Goal: Task Accomplishment & Management: Complete application form

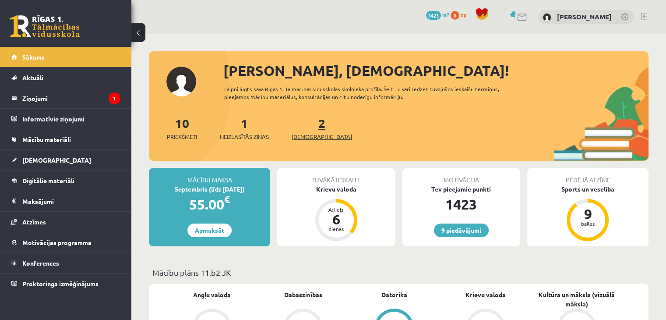
click at [309, 134] on span "[DEMOGRAPHIC_DATA]" at bounding box center [322, 136] width 60 height 9
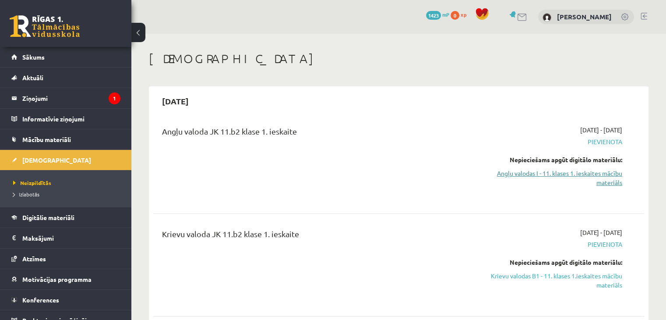
click at [503, 171] on link "Angļu valodas I - 11. klases 1. ieskaites mācību materiāls" at bounding box center [550, 178] width 145 height 18
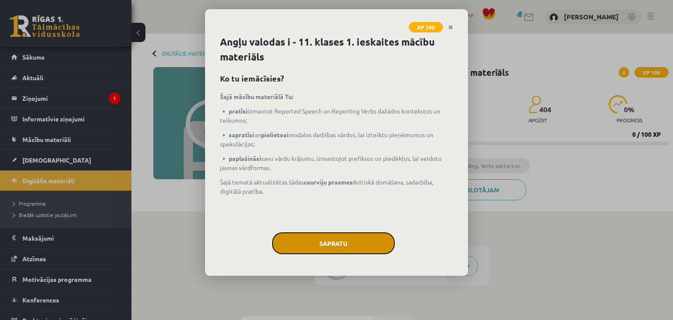
click at [293, 240] on button "Sapratu" at bounding box center [333, 243] width 123 height 22
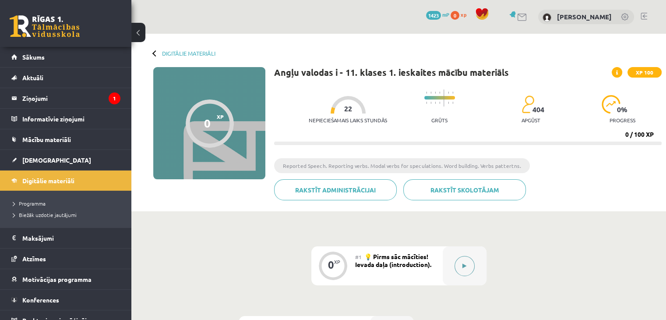
click at [464, 266] on icon at bounding box center [464, 265] width 4 height 5
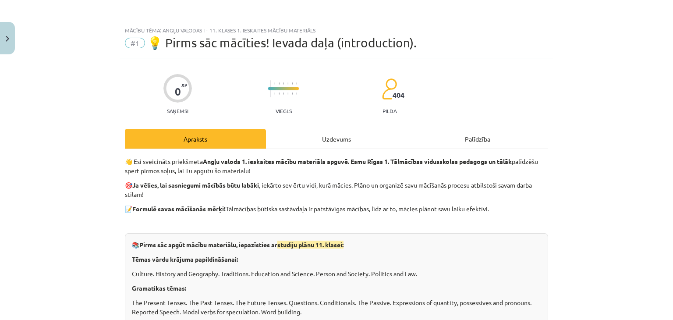
click at [316, 132] on div "Uzdevums" at bounding box center [336, 139] width 141 height 20
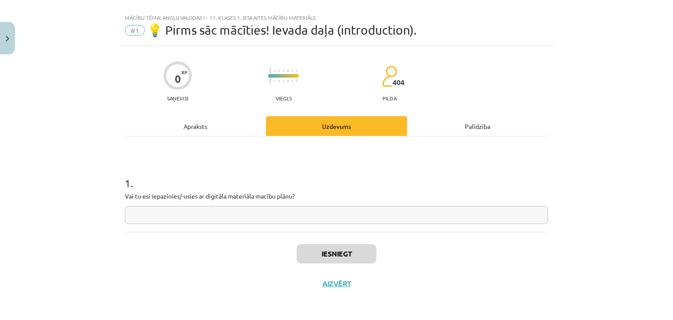
click at [280, 215] on input "text" at bounding box center [336, 215] width 423 height 18
type input "**"
click at [193, 119] on div "Apraksts" at bounding box center [195, 126] width 141 height 20
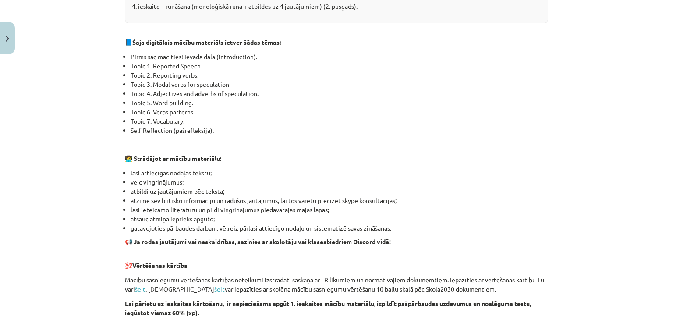
scroll to position [601, 0]
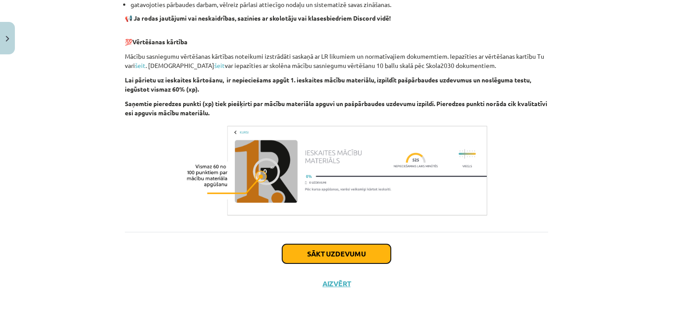
click at [365, 256] on button "Sākt uzdevumu" at bounding box center [336, 253] width 109 height 19
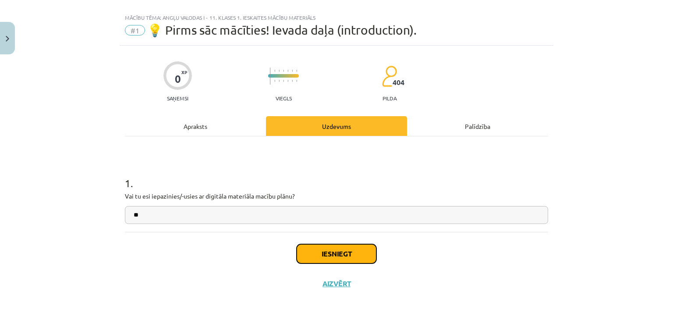
click at [360, 257] on button "Iesniegt" at bounding box center [336, 253] width 80 height 19
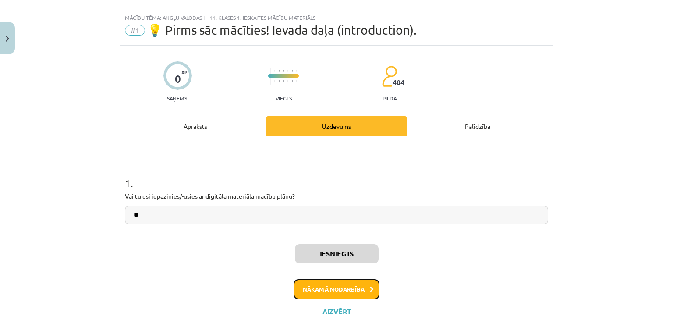
click at [336, 294] on button "Nākamā nodarbība" at bounding box center [336, 289] width 86 height 20
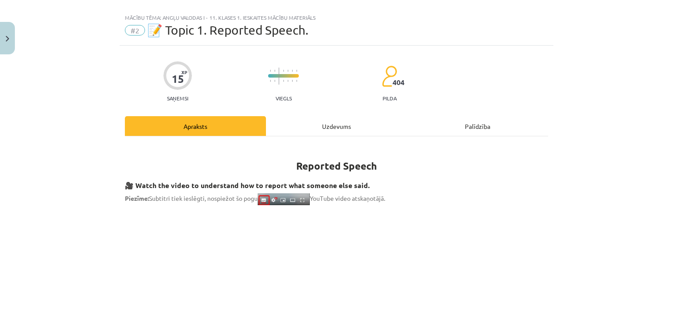
scroll to position [22, 0]
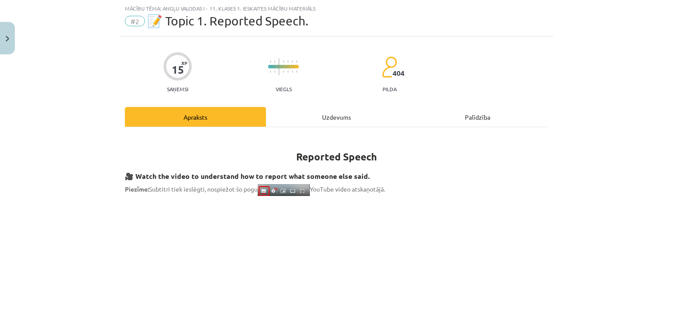
click at [650, 76] on div "Mācību tēma: Angļu valodas i - 11. klases 1. ieskaites mācību materiāls #2 📝 To…" at bounding box center [336, 160] width 673 height 320
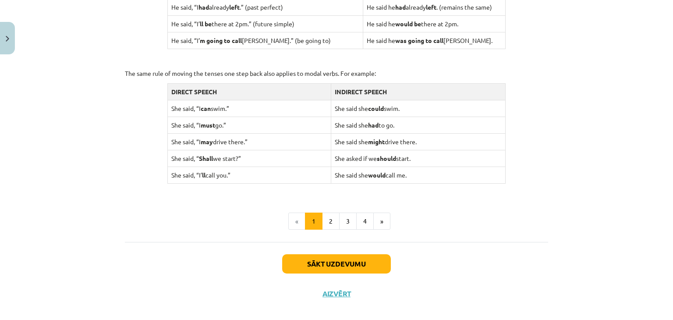
scroll to position [855, 0]
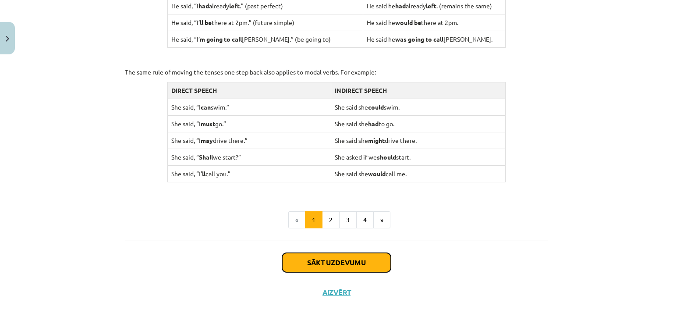
click at [347, 266] on button "Sākt uzdevumu" at bounding box center [336, 262] width 109 height 19
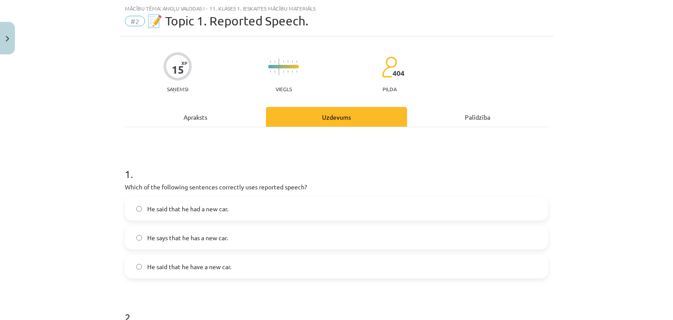
scroll to position [39, 0]
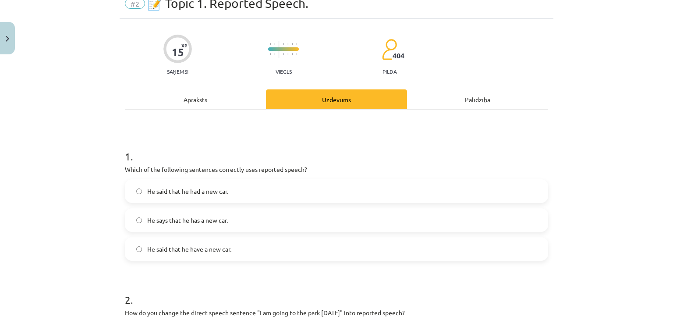
drag, startPoint x: 121, startPoint y: 168, endPoint x: 240, endPoint y: 241, distance: 140.0
copy form "Which of the following sentences correctly uses reported speech? He said that h…"
click at [359, 180] on label "He said that he had a new car." at bounding box center [336, 191] width 421 height 22
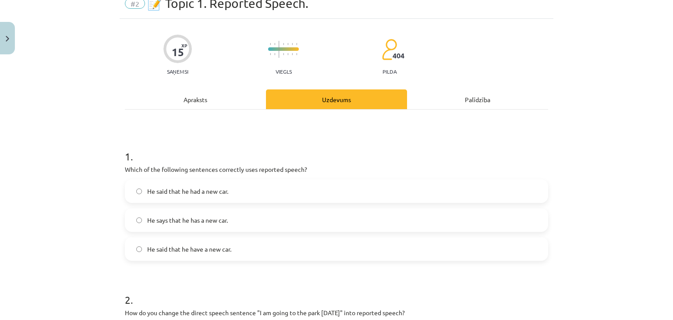
click button "Nākamā nodarbība"
click button "Sākt uzdevumu"
drag, startPoint x: 119, startPoint y: 5, endPoint x: 274, endPoint y: 254, distance: 294.1
click h1 "2 ."
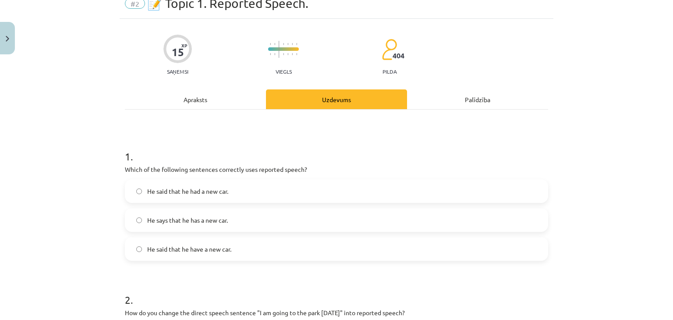
click label "He said he was ready for the meeting."
click label "She said the clients had arrived."
click label "He told me to show them in."
click span "She said they had ordered the materials last week."
click label "She said they will finish production next month."
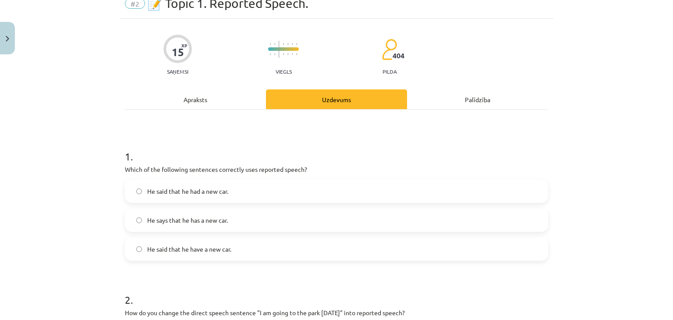
click button "Iesniegt"
click button "Nākamā nodarbība"
click button "Sākt uzdevumu"
click label "Might"
click label "She can't be at home."
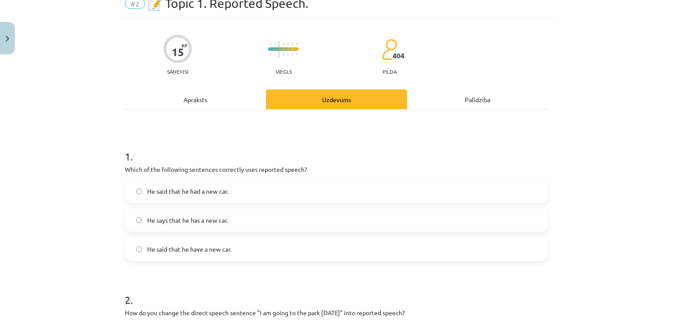
click label "She can't have done it."
click label "She should have done it."
click label "Can't have + past participle"
click label "He must be running late."
click button "Iesniegt"
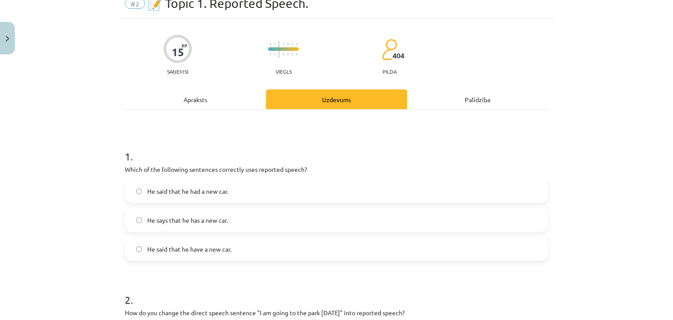
click button "Nākamā nodarbība"
click button "Sākt uzdevumu"
click label "They aren’t in love. They’ll probably get divorced."
click label "They aren’t in love. It’s likely that divorce is on the horizon."
click label "They aren’t in love. They will definitely not stay together."
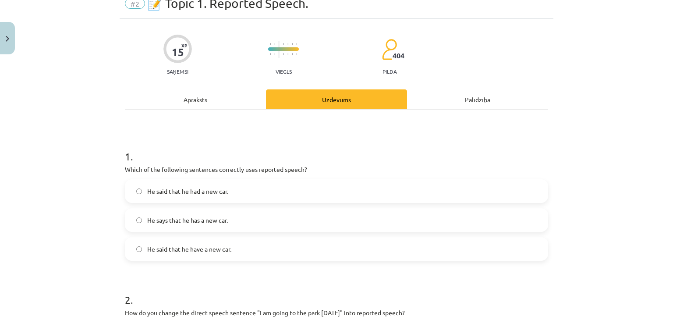
click label "They aren’t in love. They’re sure to get divorced within six months."
click span "They aren’t in love. They are bound to get divorced within six months."
click button "Iesniegt"
click button "Nākamā nodarbība"
click button "Sākt uzdevumu"
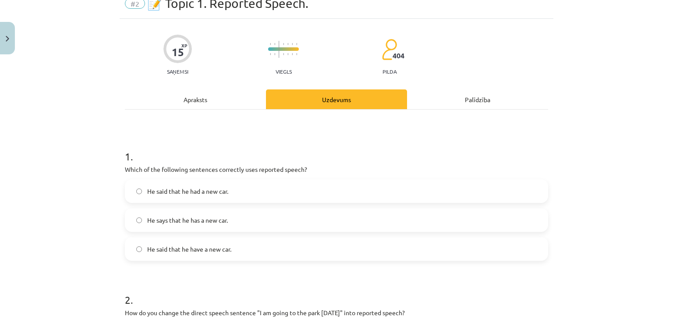
click label "happiness"
drag, startPoint x: 116, startPoint y: 45, endPoint x: 166, endPoint y: 117, distance: 87.8
click div "under"
click label "under"
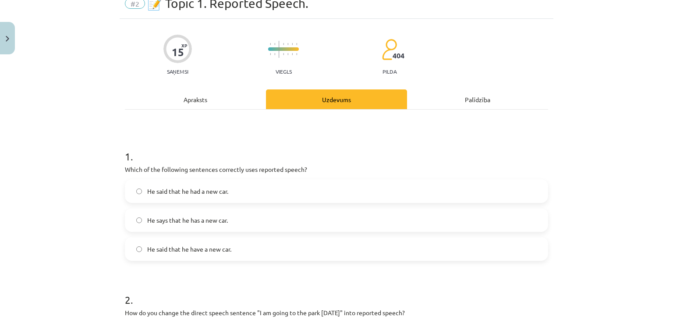
drag, startPoint x: 118, startPoint y: 17, endPoint x: 199, endPoint y: 233, distance: 230.9
click label "-er / -or"
click label "two"
click label "anti"
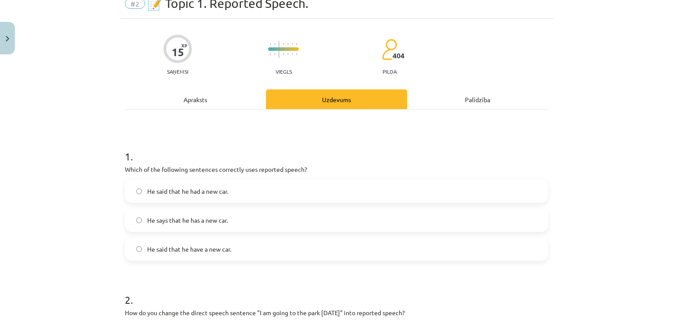
click button "Iesniegt"
click button "Nākamā nodarbība"
click button "Sākt uzdevumu"
click span ""Stop talking" means to pause talking, and "stop to talk" means to stop somethi…"
click label "Infinitive with to"
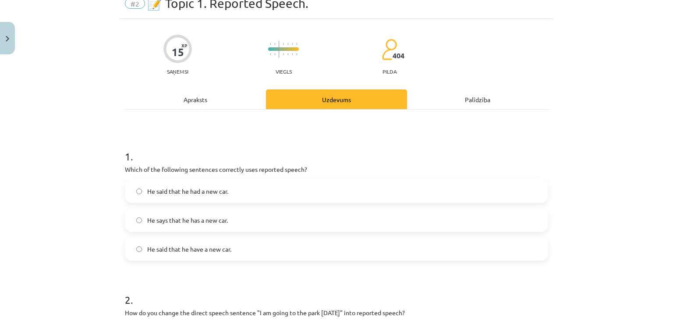
click label "Infinitive without to"
click label "She inspired me to write my first novel."
click label "plan"
click label "-ing form"
click label "Infinitive without to"
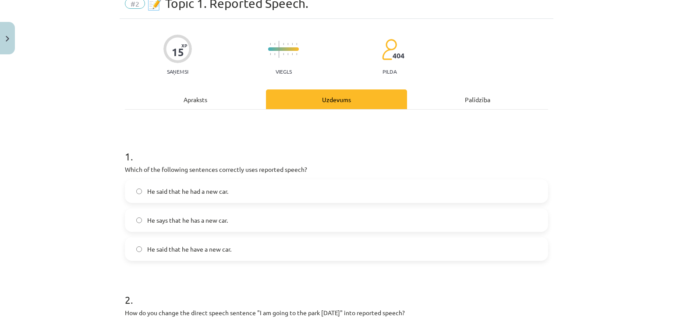
click button "Iesniegt"
click button "Nākamā nodarbība"
click button "Sākt uzdevumu"
click label "Environment"
click label "Consistently good in quality or performance"
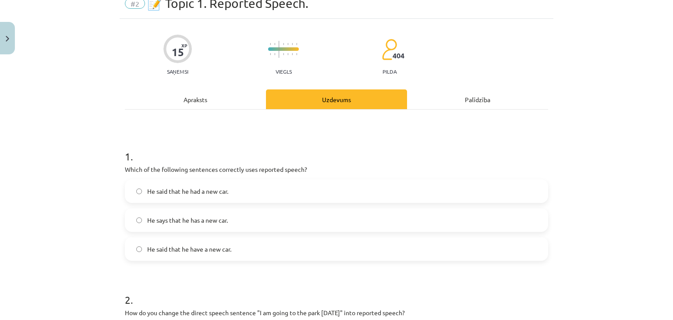
click label "Date"
click label "To break down food in the body"
click label "To understand or assimilate information"
click label "To create"
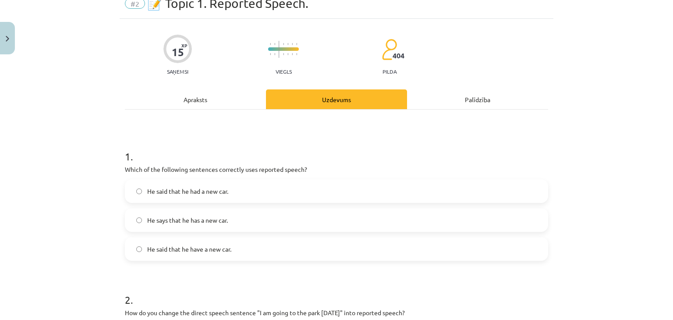
click button "Iesniegt"
click button "Nākamā nodarbība"
click button "Sākt uzdevumu"
click label "nenoguru"
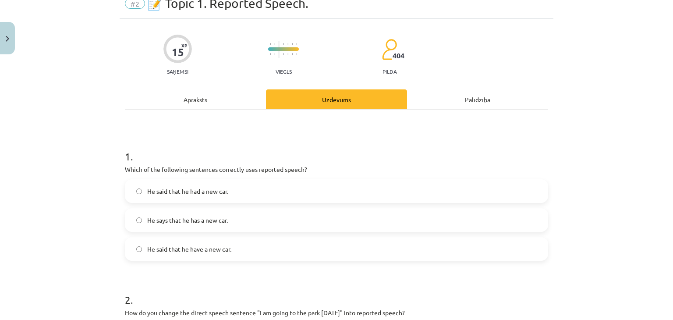
click label "uzlabojās"
click label "interesants"
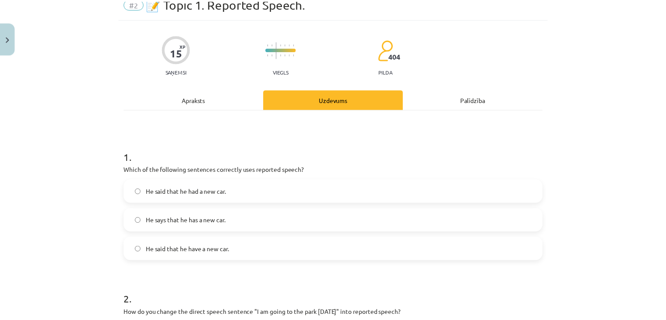
scroll to position [539, 0]
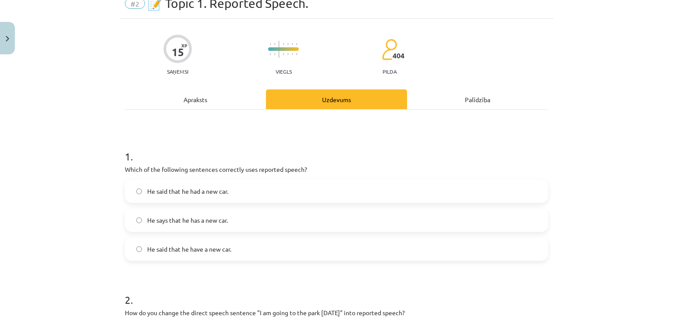
click label "vēl jāpiestrādā"
click label "īss"
click button "Iesniegt"
click button "Aizvērt"
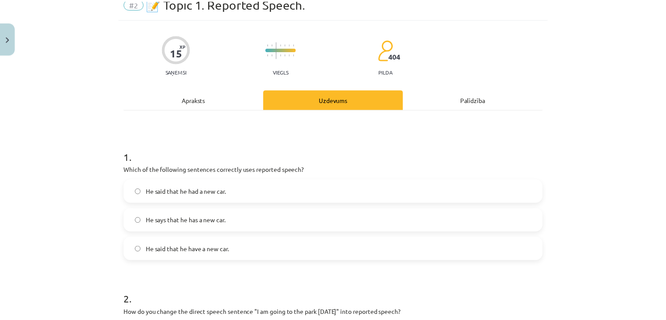
click at [79, 162] on link "[DEMOGRAPHIC_DATA]" at bounding box center [65, 160] width 109 height 20
click link "Pildīt ieskaiti"
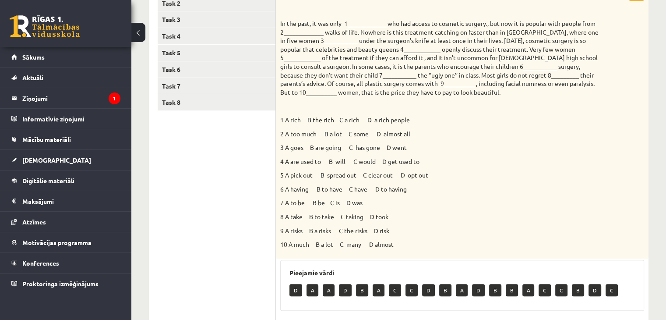
scroll to position [177, 0]
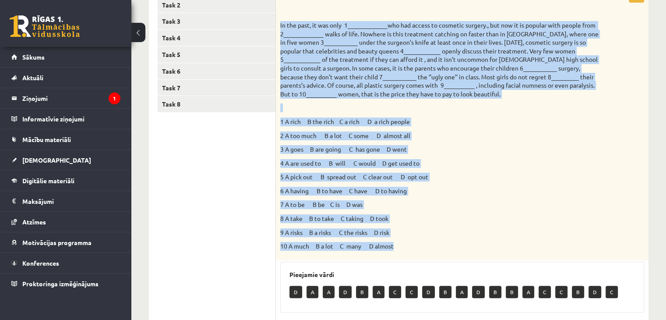
drag, startPoint x: 280, startPoint y: 25, endPoint x: 540, endPoint y: 252, distance: 344.5
click at [540, 252] on div "Choose the correct answers. 1 A rich B the rich C a rich D a rich people 2 A to…" at bounding box center [462, 124] width 373 height 271
copy div "In the past, it was only 1_____________who had access to cosmetic surgery., but…"
click at [485, 109] on p at bounding box center [440, 107] width 320 height 9
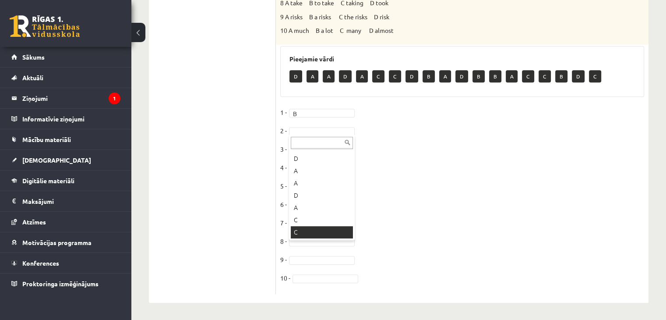
scroll to position [23, 0]
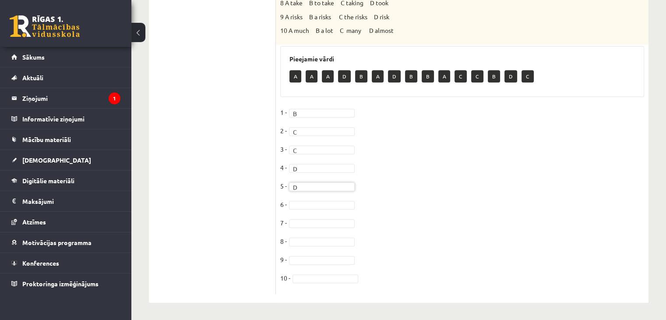
click at [311, 248] on fieldset "1 - B * 2 - C * 3 - C * 4 - D * 5 - D * 6 - 7 - 8 - 9 - 10 -" at bounding box center [462, 198] width 364 height 184
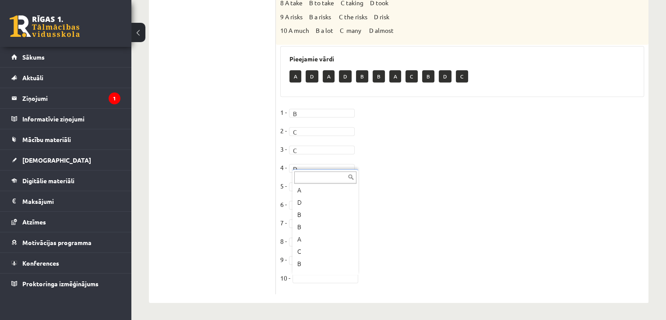
scroll to position [60, 0]
click at [609, 180] on fieldset "1 - B * 2 - C * 3 - C * 4 - D * 5 - D * 6 - B * 7 - A * 8 - C * 9 - A * 10 - C *" at bounding box center [462, 198] width 364 height 184
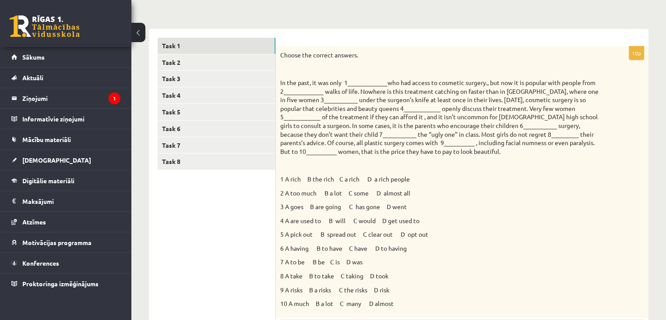
scroll to position [118, 0]
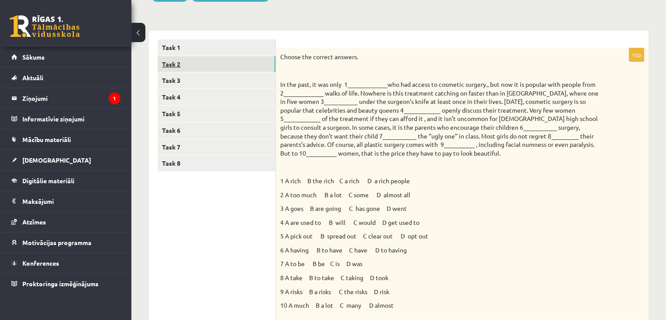
click at [235, 67] on link "Task 2" at bounding box center [217, 64] width 118 height 16
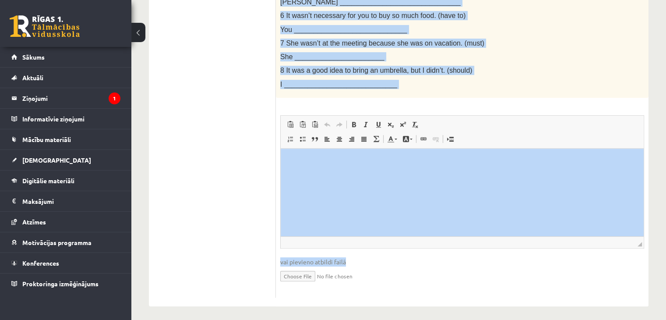
scroll to position [335, 0]
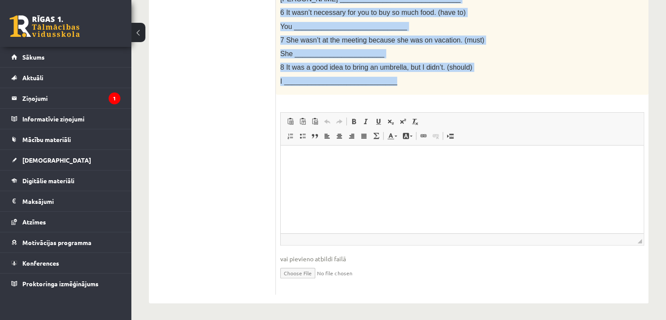
drag, startPoint x: 279, startPoint y: 54, endPoint x: 411, endPoint y: 86, distance: 136.0
copy div "Rewrite the second sentence so that it has a similar meaning to the first sente…"
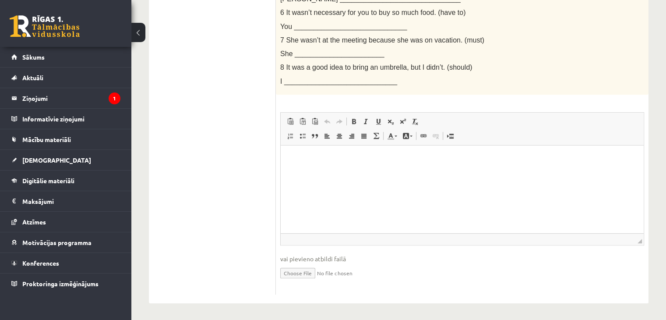
click at [232, 49] on ul "Task 1 Task 2 Task 3 Task 4 Task 5 Task 6 Task 7 Task 8" at bounding box center [217, 58] width 118 height 472
click at [336, 150] on html at bounding box center [462, 158] width 363 height 27
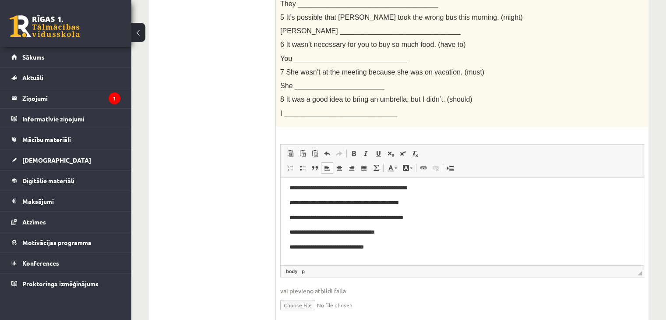
scroll to position [32, 0]
click at [216, 77] on ul "Task 1 Task 2 Task 3 Task 4 Task 5 Task 6 Task 7 Task 8" at bounding box center [217, 90] width 118 height 472
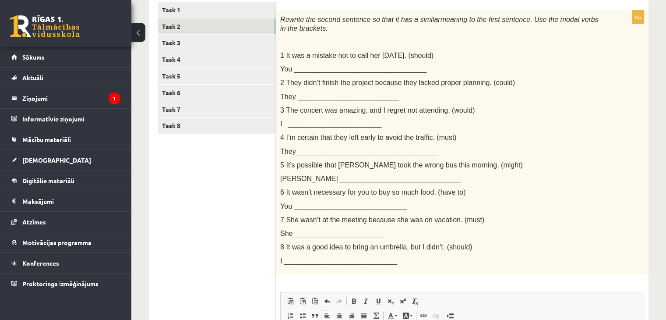
scroll to position [145, 0]
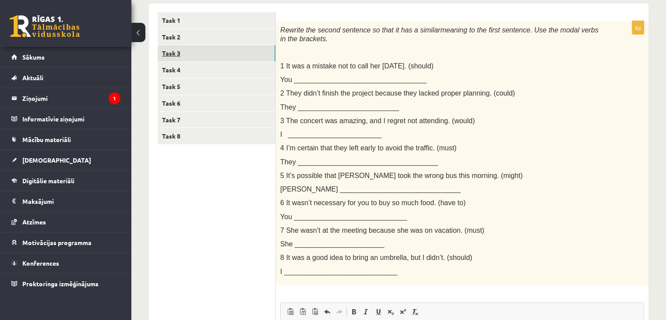
click at [166, 58] on link "Task 3" at bounding box center [217, 53] width 118 height 16
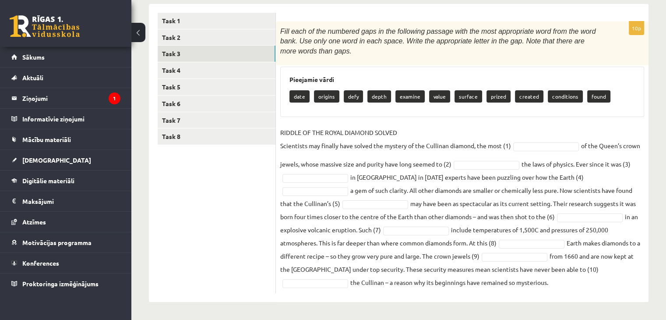
drag, startPoint x: 279, startPoint y: 30, endPoint x: 672, endPoint y: 283, distance: 468.1
click at [666, 175] on html "0 Dāvanas 1423 mP 91 xp Kristiāna Keiša Sākums Aktuāli Kā mācīties eSKOLĀ Konta…" at bounding box center [333, 15] width 666 height 320
copy div "Fill each of the numbered gaps in the following passage with the most appropria…"
click at [265, 176] on ul "Task 1 Task 2 Task 3 Task 4 Task 5 Task 6 Task 7 Task 8" at bounding box center [217, 153] width 118 height 281
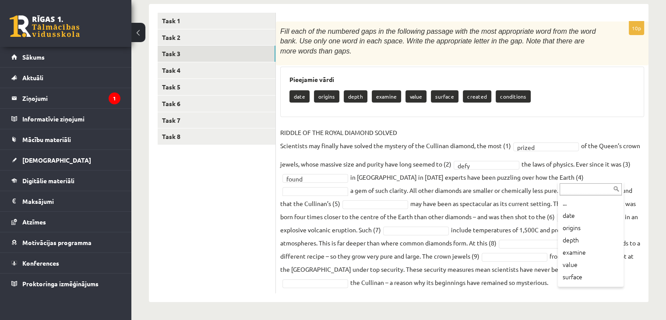
scroll to position [23, 0]
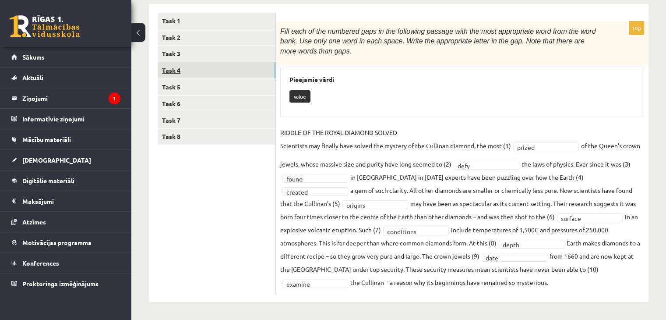
click at [176, 67] on link "Task 4" at bounding box center [217, 70] width 118 height 16
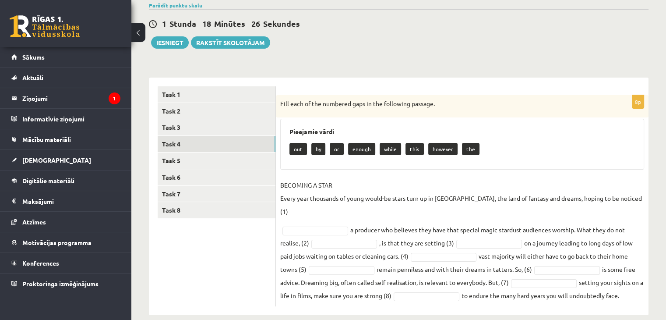
drag, startPoint x: 278, startPoint y: 102, endPoint x: 642, endPoint y: 284, distance: 406.6
click at [642, 284] on div "8p Fill each of the numbered gaps in the following passage. Pieejamie vārdi out…" at bounding box center [462, 200] width 373 height 211
copy div "Fill each of the numbered gaps in the following passage. Pieejamie vārdi out by…"
click at [656, 217] on div "Angļu valoda 11.b2 JK klase 1. ieskaite , Kristiāna Keiša (11.b2 JK) Parādīt pu…" at bounding box center [398, 148] width 535 height 370
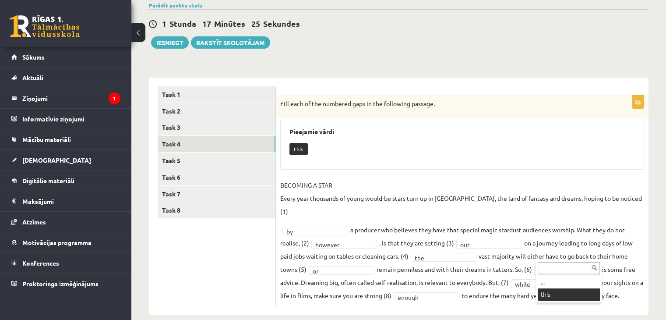
scroll to position [50, 0]
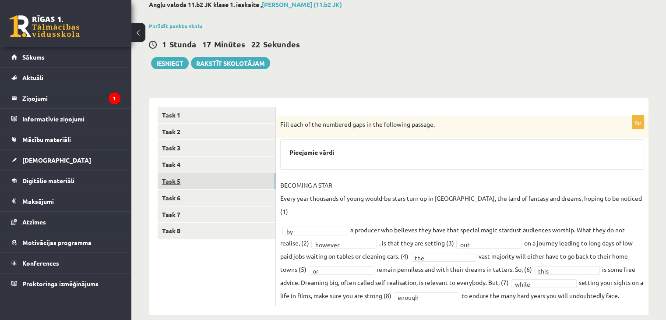
click at [235, 188] on link "Task 5" at bounding box center [217, 181] width 118 height 16
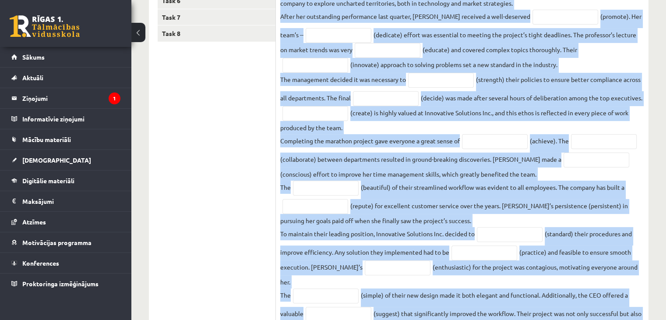
scroll to position [282, 0]
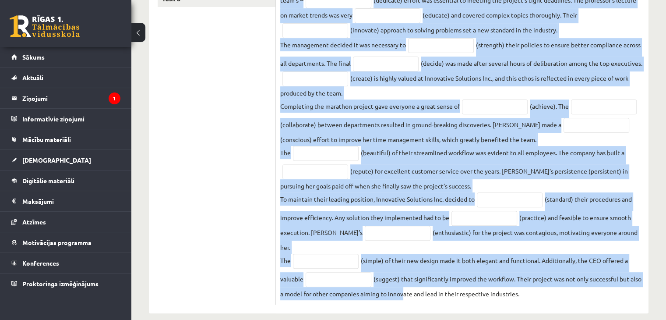
drag, startPoint x: 280, startPoint y: 155, endPoint x: 545, endPoint y: 287, distance: 295.9
click at [545, 287] on fieldset "Innovative Solutions Inc. has always been a leader in the industry. Recently, t…" at bounding box center [462, 107] width 364 height 385
copy fieldset "Innovative Solutions Inc. has always been a leader in the industry. Recently, t…"
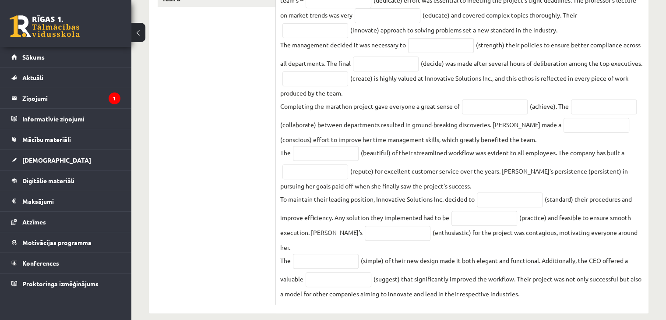
click at [232, 195] on ul "Task 1 Task 2 Task 3 Task 4 Task 5 Task 6 Task 7 Task 8" at bounding box center [217, 90] width 118 height 430
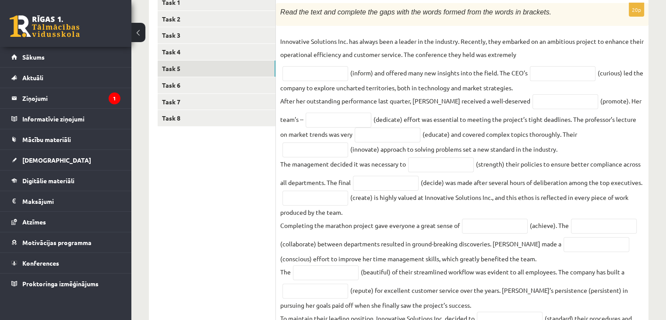
scroll to position [156, 0]
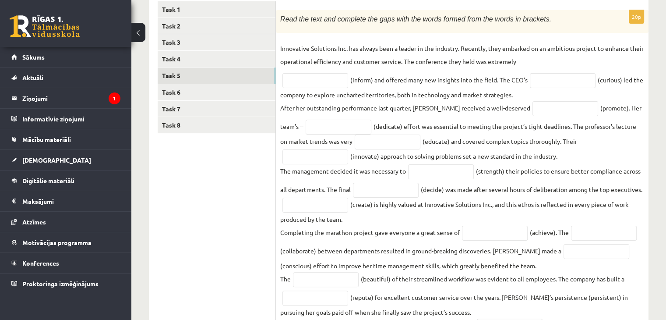
click at [323, 88] on fieldset "Innovative Solutions Inc. has always been a leader in the industry. Recently, t…" at bounding box center [462, 234] width 364 height 385
click at [330, 84] on input "text" at bounding box center [315, 80] width 66 height 15
type input "**********"
click at [571, 77] on input "text" at bounding box center [563, 80] width 66 height 15
type input "*********"
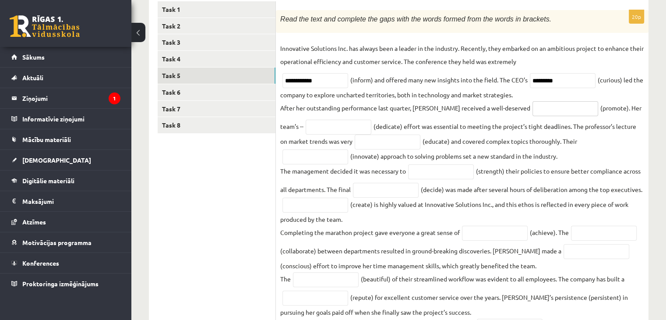
click at [533, 111] on input "text" at bounding box center [566, 108] width 66 height 15
type input "*********"
click at [315, 130] on input "text" at bounding box center [339, 127] width 66 height 15
type input "*********"
click at [400, 146] on fieldset "**********" at bounding box center [462, 234] width 364 height 385
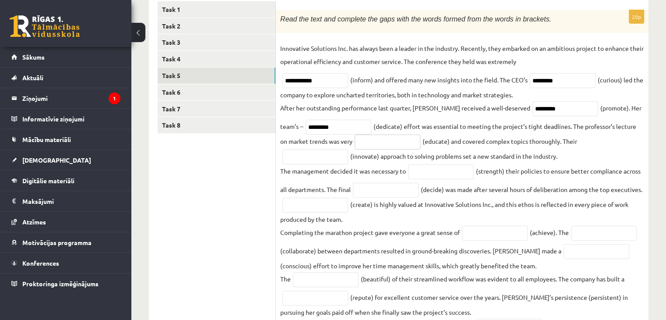
click at [400, 146] on input "text" at bounding box center [388, 141] width 66 height 15
type input "**********"
click at [348, 149] on input "text" at bounding box center [315, 156] width 66 height 15
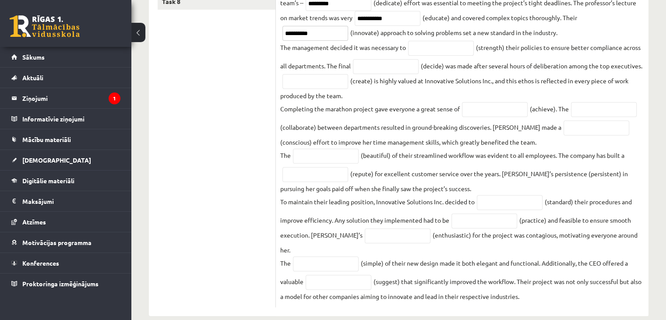
scroll to position [282, 0]
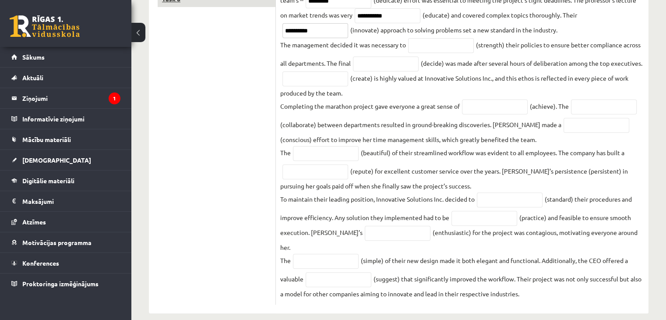
type input "**********"
click at [460, 39] on input "text" at bounding box center [441, 45] width 66 height 15
type input "**********"
click at [383, 67] on input "text" at bounding box center [386, 63] width 66 height 15
type input "********"
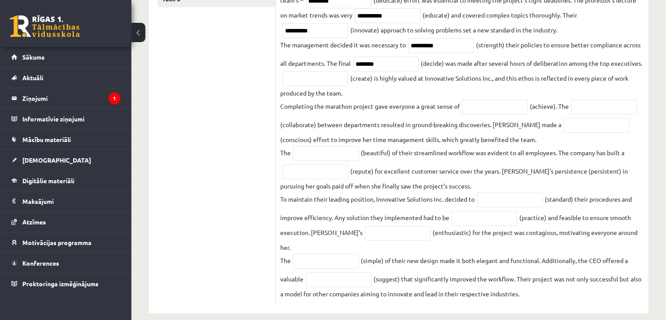
click at [350, 85] on fieldset "**********" at bounding box center [462, 107] width 364 height 385
click at [348, 74] on input "text" at bounding box center [315, 78] width 66 height 15
type input "**********"
click at [491, 109] on input "text" at bounding box center [495, 106] width 66 height 15
type input "**********"
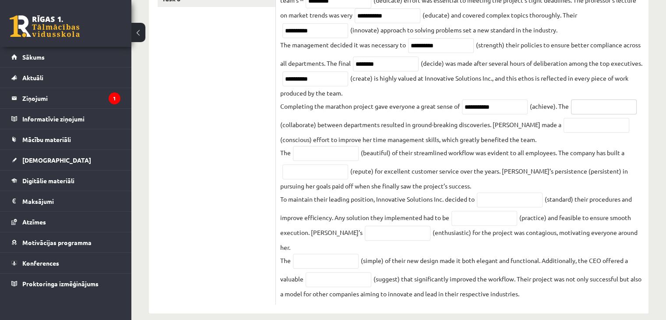
click at [603, 103] on input "text" at bounding box center [604, 106] width 66 height 15
type input "**********"
click at [564, 128] on input "text" at bounding box center [597, 125] width 66 height 15
type input "********"
click at [338, 155] on input "text" at bounding box center [326, 153] width 66 height 15
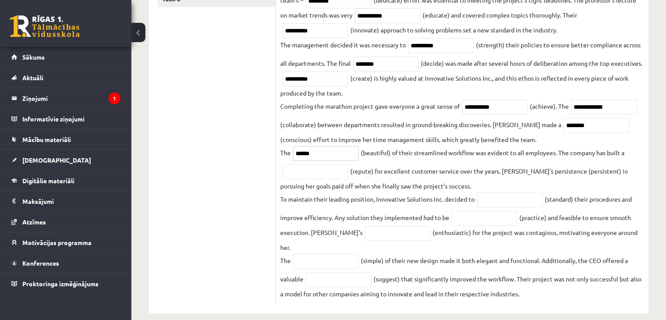
type input "******"
click at [317, 170] on input "text" at bounding box center [315, 171] width 66 height 15
type input "**********"
click at [494, 203] on input "text" at bounding box center [510, 199] width 66 height 15
type input "*"
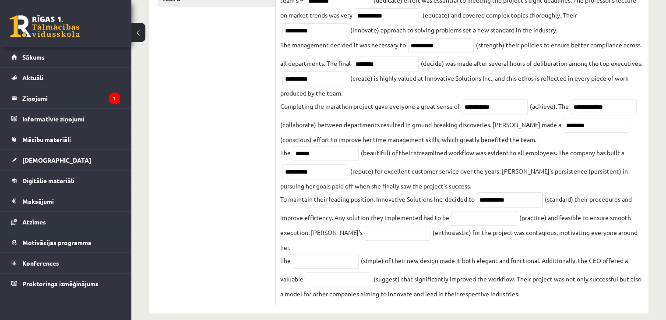
type input "**********"
click at [477, 216] on input "text" at bounding box center [485, 218] width 66 height 15
type input "*********"
click at [386, 231] on input "text" at bounding box center [398, 233] width 66 height 15
type input "**********"
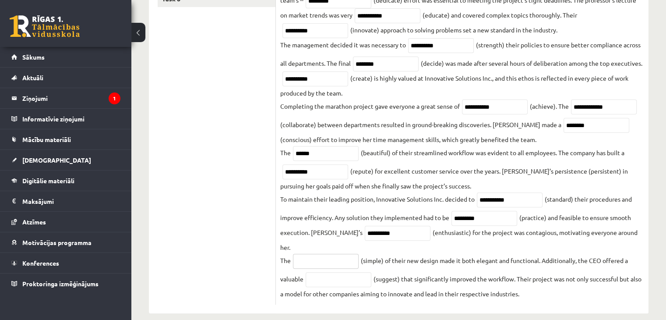
click at [313, 254] on input "text" at bounding box center [326, 261] width 66 height 15
type input "**********"
click at [321, 272] on input "text" at bounding box center [339, 279] width 66 height 15
type input "*"
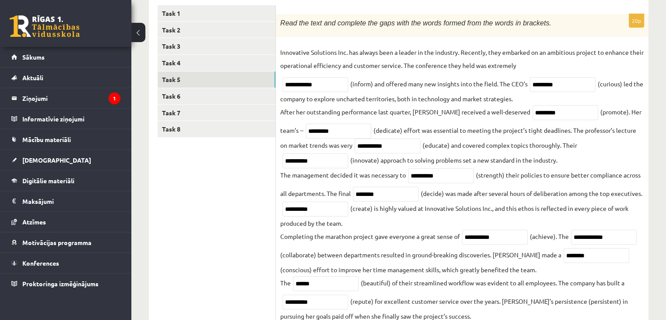
scroll to position [151, 0]
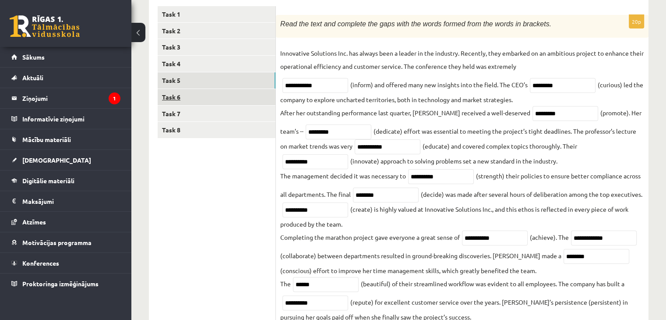
type input "**********"
click at [224, 95] on link "Task 6" at bounding box center [217, 97] width 118 height 16
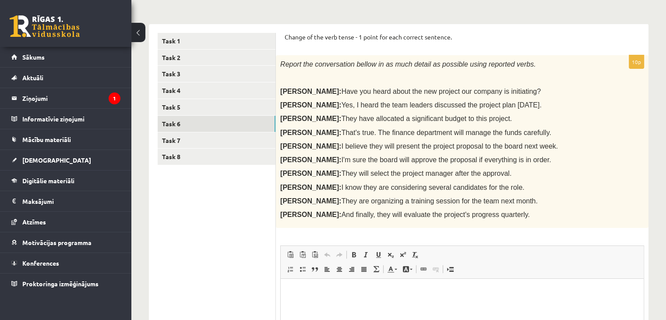
scroll to position [124, 0]
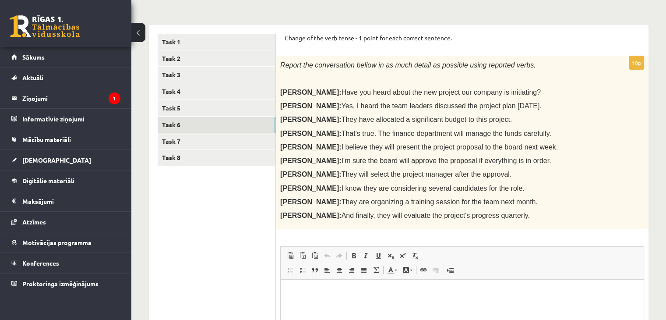
drag, startPoint x: 279, startPoint y: 67, endPoint x: 481, endPoint y: 212, distance: 248.2
click at [481, 212] on div "Report the conversation bellow in as much detail as possible using reported ver…" at bounding box center [462, 142] width 373 height 173
copy div "Report the conversation bellow in as much detail as possible using reported ver…"
click at [546, 158] on p "Sarah: I'm sure the board will approve the proposal if everything is in order." at bounding box center [440, 160] width 320 height 9
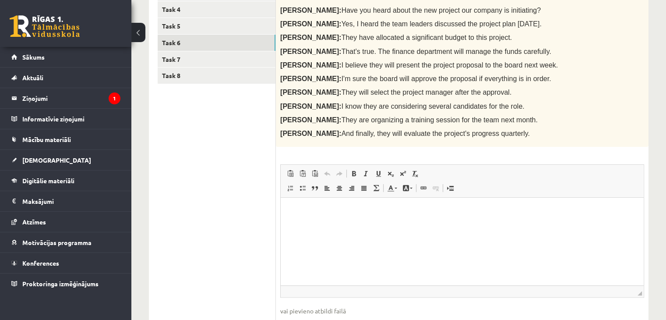
scroll to position [209, 0]
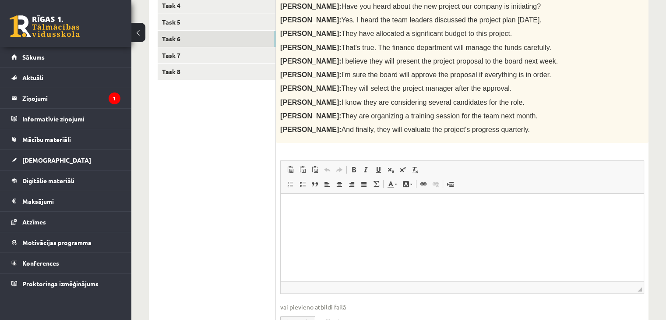
click at [559, 200] on html at bounding box center [462, 207] width 363 height 27
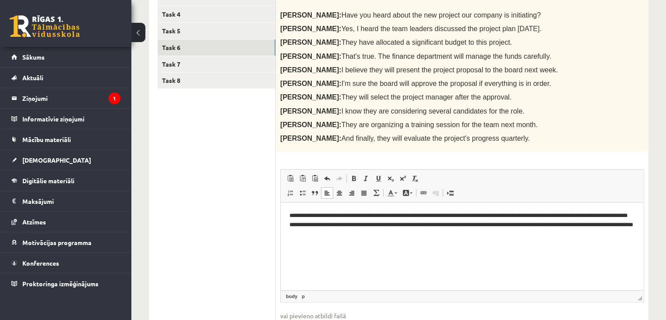
scroll to position [201, 0]
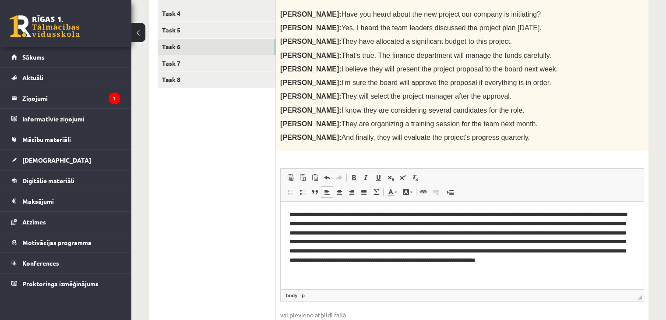
click at [581, 260] on p "**********" at bounding box center [462, 242] width 346 height 64
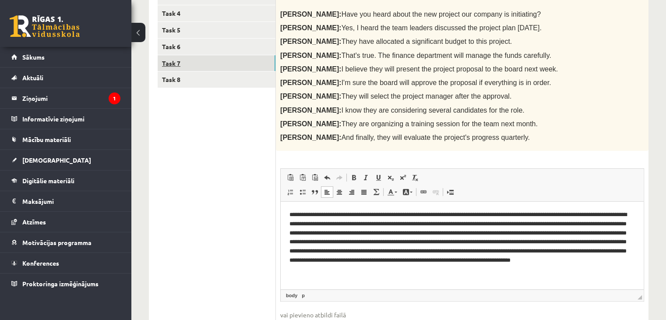
click at [226, 68] on link "Task 7" at bounding box center [217, 63] width 118 height 16
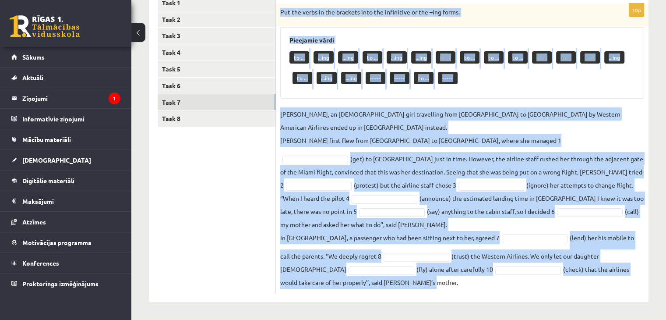
drag, startPoint x: 280, startPoint y: 16, endPoint x: 523, endPoint y: 279, distance: 358.3
click at [523, 279] on div "10p Put the verbs in the brackets into the infinitive or the –ing forms. Pieeja…" at bounding box center [462, 148] width 373 height 289
copy div "Put the verbs in the brackets into the infinitive or the –ing forms. Pieejamie …"
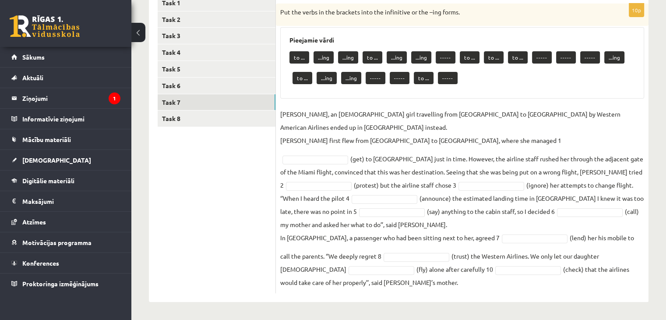
click at [236, 212] on ul "Task 1 Task 2 Task 3 Task 4 Task 5 Task 6 Task 7 Task 8" at bounding box center [217, 144] width 118 height 298
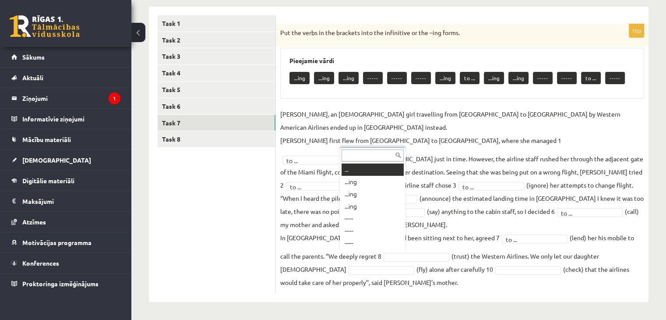
scroll to position [11, 0]
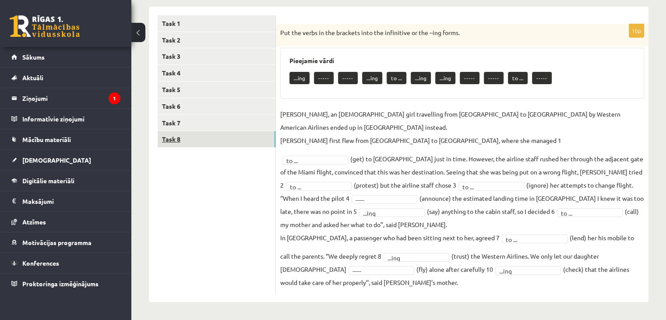
click at [202, 145] on link "Task 8" at bounding box center [217, 139] width 118 height 16
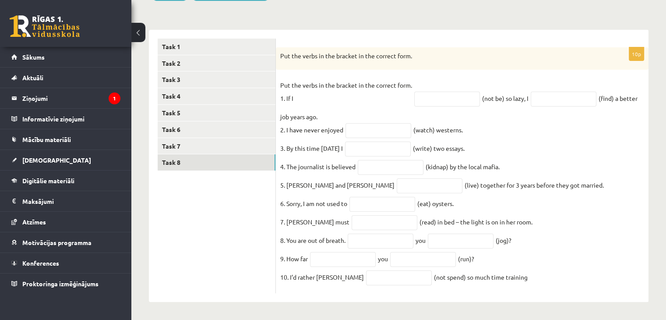
drag, startPoint x: 278, startPoint y: 78, endPoint x: 544, endPoint y: 274, distance: 330.5
click at [544, 274] on div "10p Put the verbs in the bracket in the correct form. Put the verbs in the brac…" at bounding box center [462, 170] width 373 height 246
copy fieldset "Put the verbs in the bracket in the correct form. 1. If I (not be) so lazy, I (…"
click at [543, 275] on fieldset "Put the verbs in the bracket in the correct form. 1. If I (not be) so lazy, I (…" at bounding box center [462, 183] width 364 height 210
click at [437, 92] on input "text" at bounding box center [447, 99] width 66 height 15
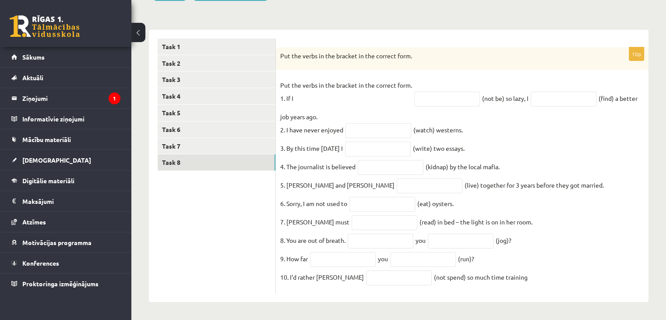
click at [355, 93] on p "Put the verbs in the bracket in the correct form. 1. If I" at bounding box center [346, 91] width 132 height 26
click at [414, 92] on input "text" at bounding box center [447, 99] width 66 height 15
type input "**********"
click at [550, 92] on input "text" at bounding box center [564, 99] width 66 height 15
type input "**********"
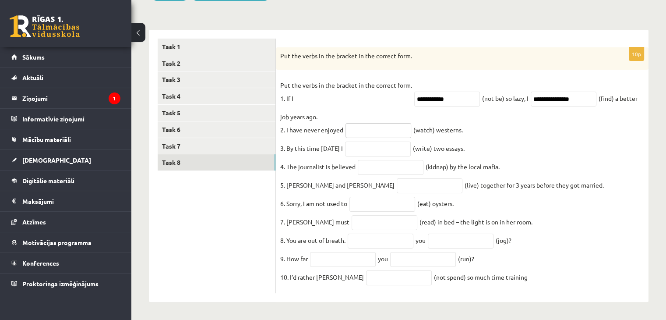
click at [377, 125] on input "text" at bounding box center [379, 130] width 66 height 15
type input "********"
click at [374, 148] on input "text" at bounding box center [378, 148] width 66 height 15
type input "**********"
click at [373, 160] on input "text" at bounding box center [391, 167] width 66 height 15
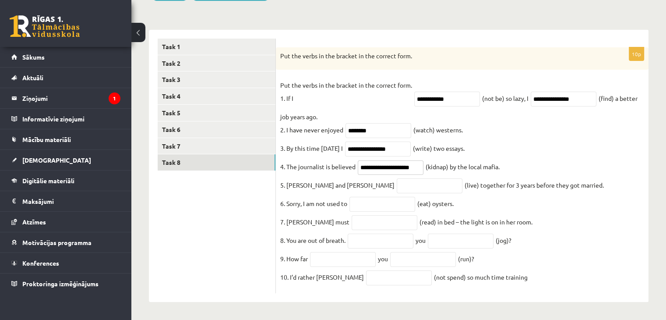
scroll to position [0, 6]
type input "**********"
click at [397, 178] on input "text" at bounding box center [430, 185] width 66 height 15
type input "*********"
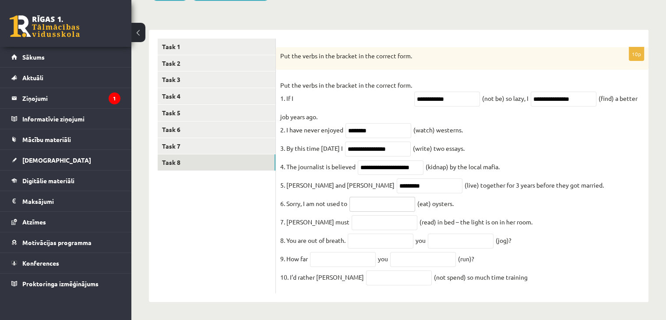
click at [368, 201] on input "text" at bounding box center [382, 204] width 66 height 15
type input "******"
click at [352, 219] on input "text" at bounding box center [385, 222] width 66 height 15
type input "**********"
click at [368, 239] on input "text" at bounding box center [381, 240] width 66 height 15
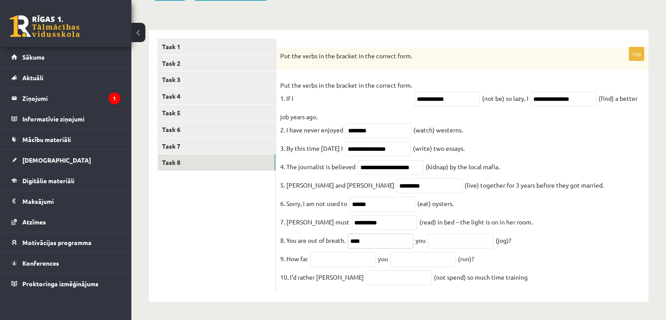
type input "****"
click at [484, 236] on input "text" at bounding box center [461, 240] width 66 height 15
type input "**********"
click at [356, 257] on input "text" at bounding box center [343, 259] width 66 height 15
type input "****"
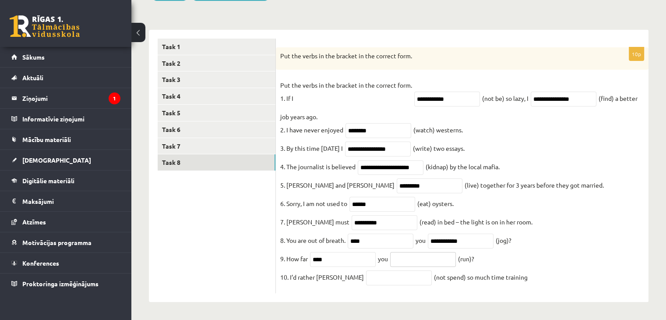
click at [417, 254] on input "text" at bounding box center [423, 259] width 66 height 15
type input "***"
click at [366, 281] on input "text" at bounding box center [399, 277] width 66 height 15
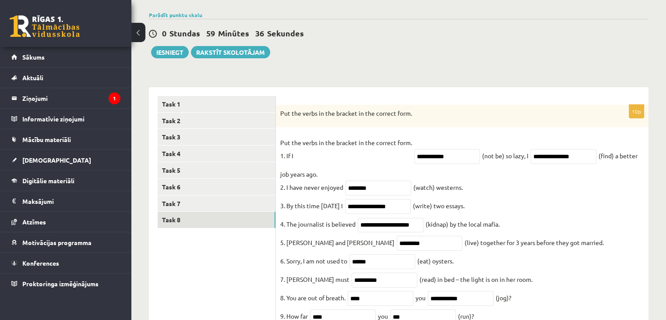
scroll to position [60, 0]
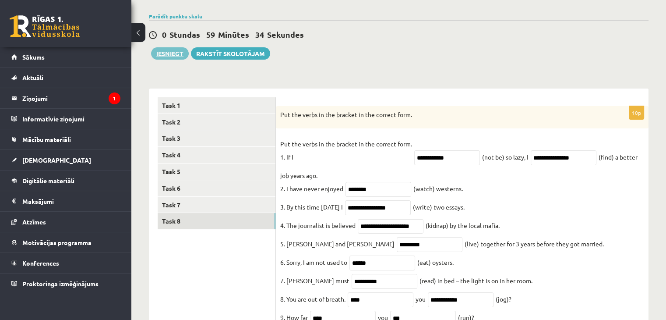
type input "**********"
click at [167, 52] on button "Iesniegt" at bounding box center [170, 53] width 38 height 12
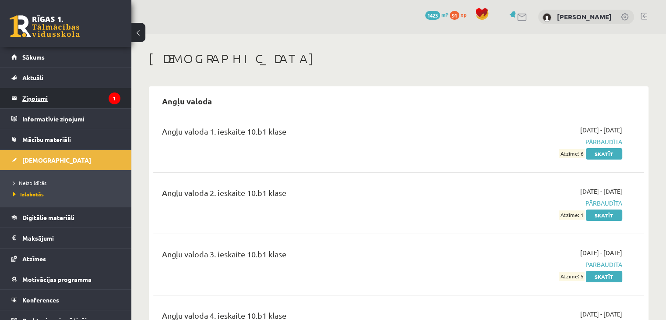
click at [87, 92] on legend "Ziņojumi 1" at bounding box center [71, 98] width 98 height 20
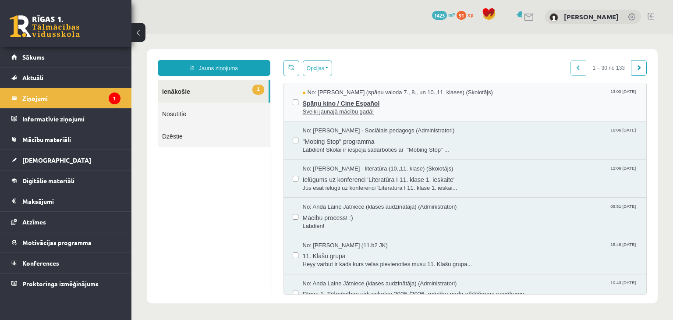
click at [372, 113] on span "Sveiki jaunajā mācību gadā!" at bounding box center [470, 112] width 335 height 8
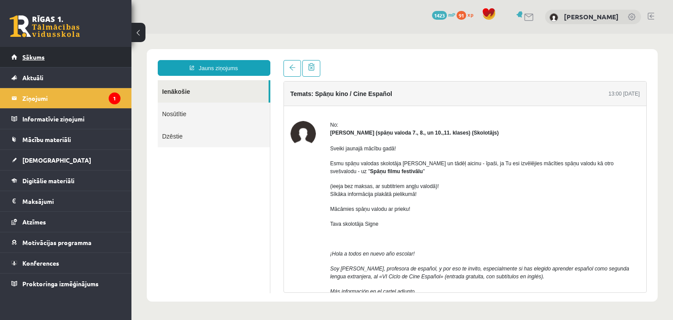
click at [85, 60] on link "Sākums" at bounding box center [65, 57] width 109 height 20
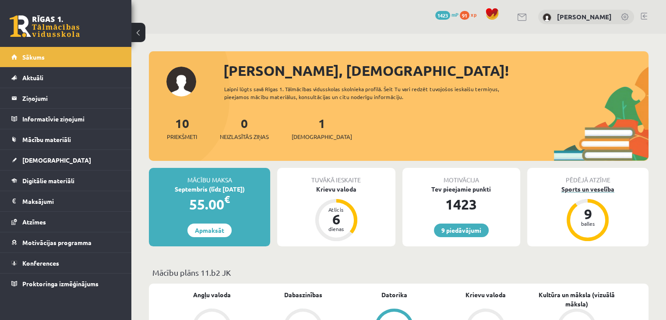
click at [604, 186] on div "Sports un veselība" at bounding box center [587, 188] width 121 height 9
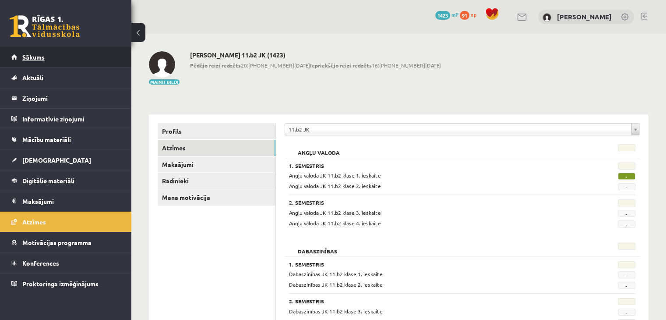
click at [100, 51] on link "Sākums" at bounding box center [65, 57] width 109 height 20
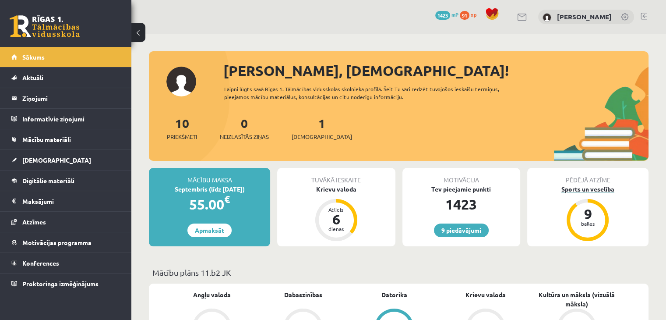
click at [567, 188] on div "Sports un veselība" at bounding box center [587, 188] width 121 height 9
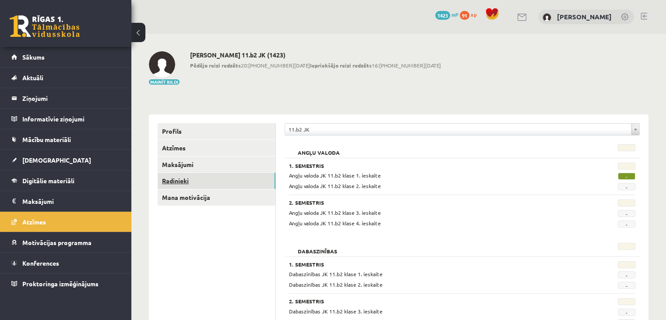
click at [184, 179] on link "Radinieki" at bounding box center [217, 181] width 118 height 16
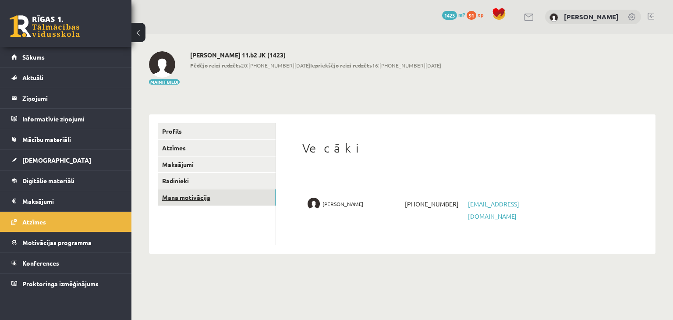
click at [187, 195] on link "Mana motivācija" at bounding box center [217, 197] width 118 height 16
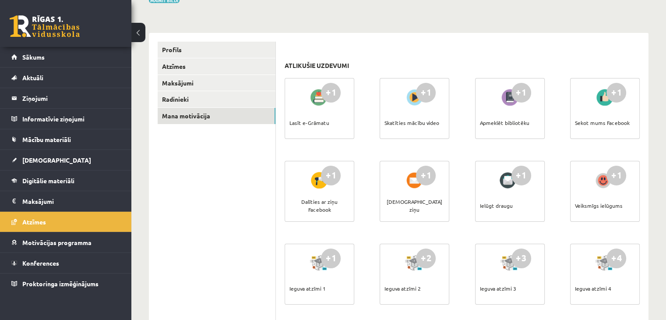
scroll to position [43, 0]
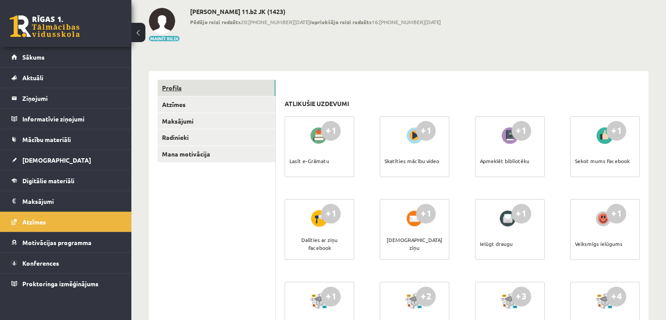
click at [194, 91] on link "Profils" at bounding box center [217, 88] width 118 height 16
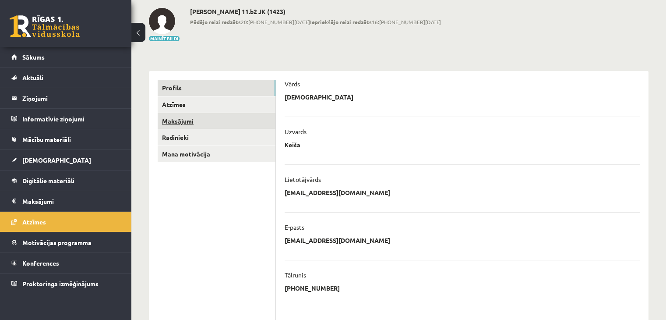
click at [193, 120] on link "Maksājumi" at bounding box center [217, 121] width 118 height 16
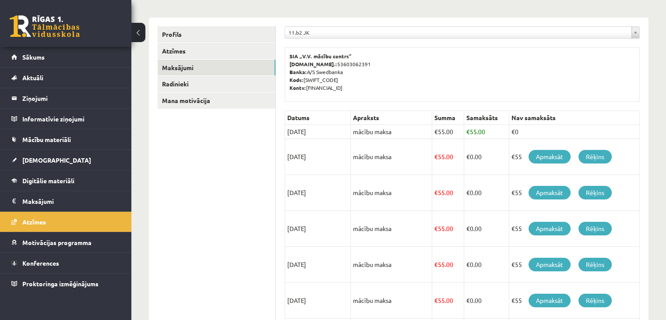
scroll to position [43, 0]
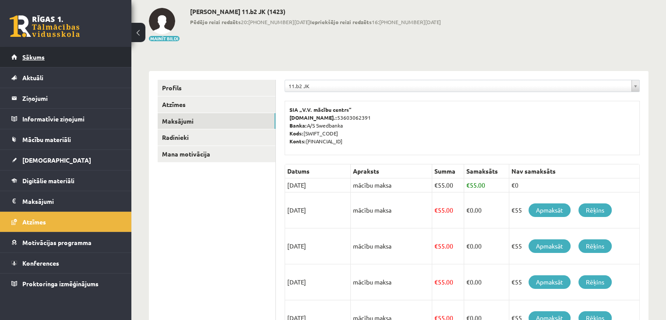
click at [98, 61] on link "Sākums" at bounding box center [65, 57] width 109 height 20
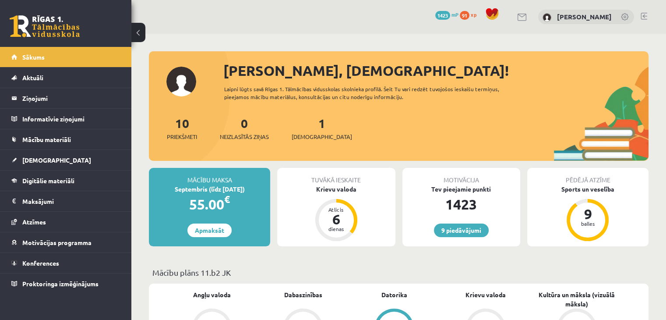
click at [629, 14] on link at bounding box center [625, 17] width 9 height 9
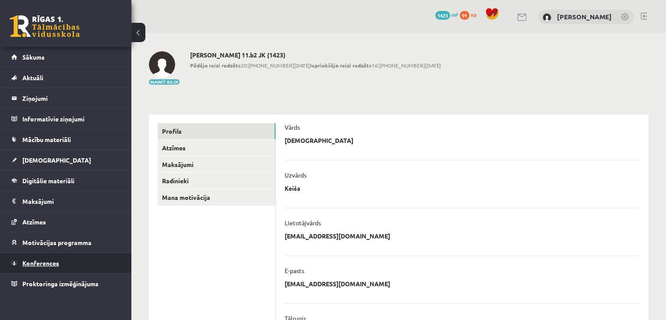
click at [78, 254] on link "Konferences" at bounding box center [65, 263] width 109 height 20
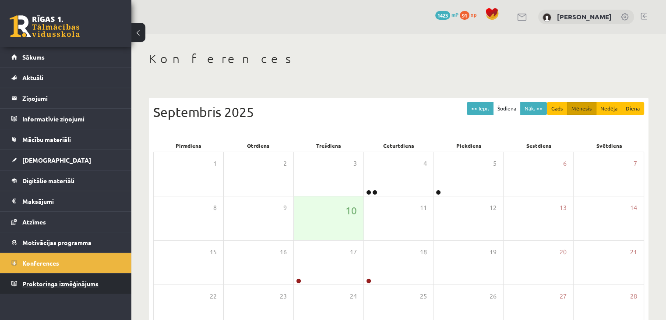
click at [69, 284] on span "Proktoringa izmēģinājums" at bounding box center [60, 283] width 76 height 8
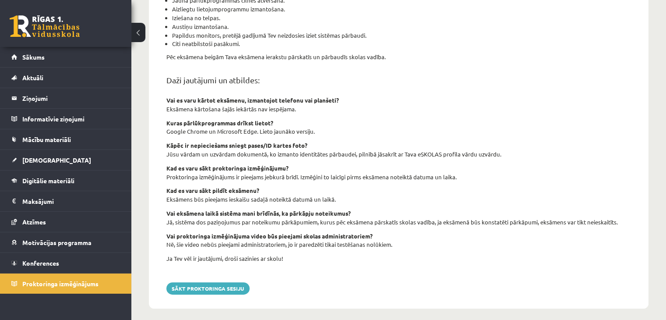
scroll to position [297, 0]
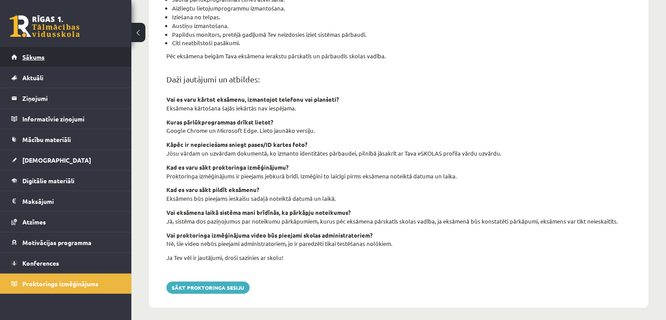
click at [72, 61] on link "Sākums" at bounding box center [65, 57] width 109 height 20
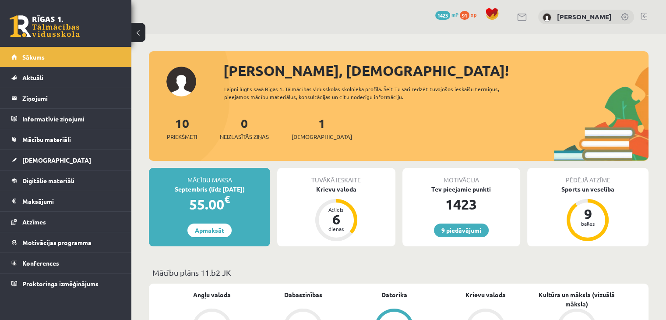
click at [499, 10] on span at bounding box center [492, 13] width 13 height 13
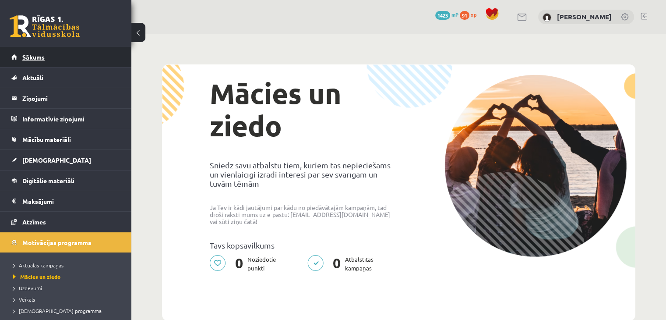
click at [85, 56] on link "Sākums" at bounding box center [65, 57] width 109 height 20
